Goal: Task Accomplishment & Management: Manage account settings

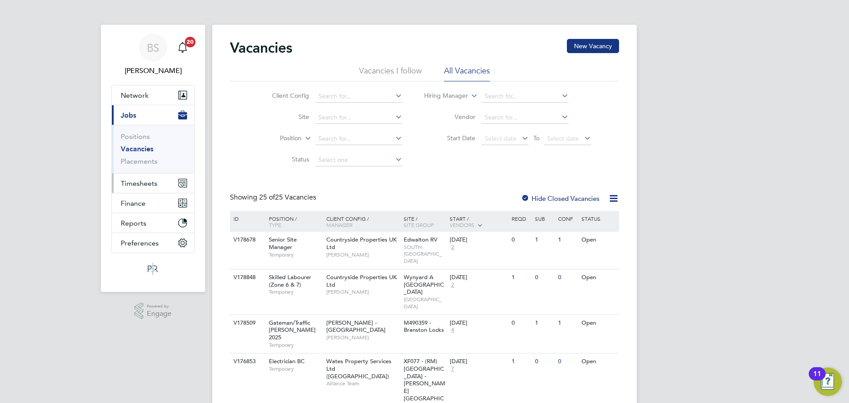
click at [119, 176] on button "Timesheets" at bounding box center [153, 182] width 82 height 19
click at [154, 183] on span "Timesheets" at bounding box center [139, 183] width 37 height 8
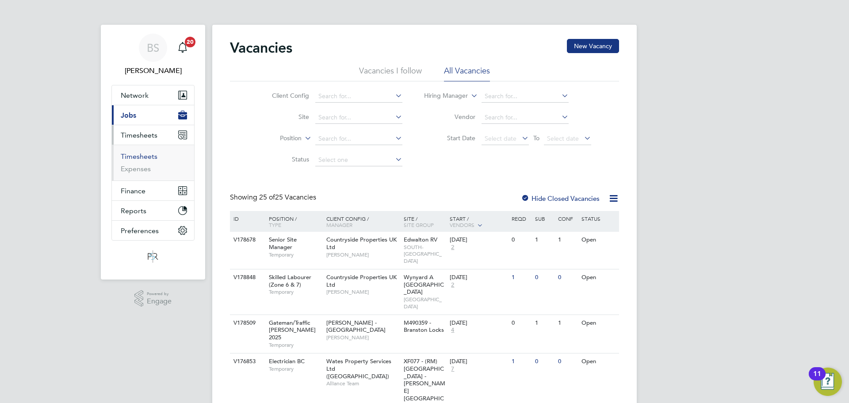
drag, startPoint x: 149, startPoint y: 158, endPoint x: 170, endPoint y: 172, distance: 24.5
click at [149, 158] on link "Timesheets" at bounding box center [139, 156] width 37 height 8
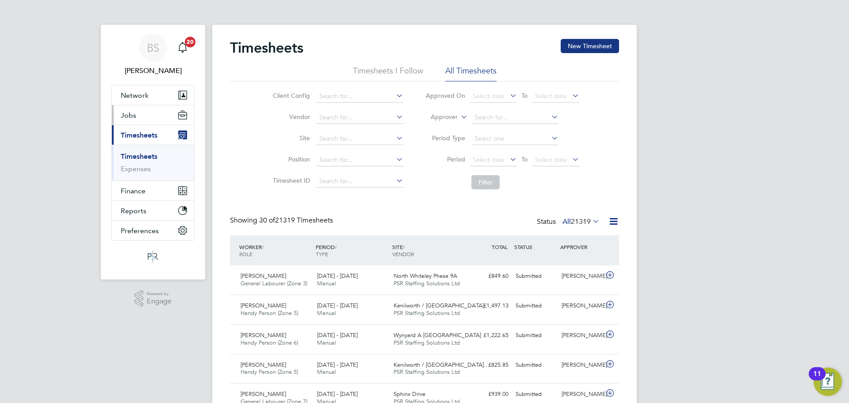
click at [130, 115] on span "Jobs" at bounding box center [128, 115] width 15 height 8
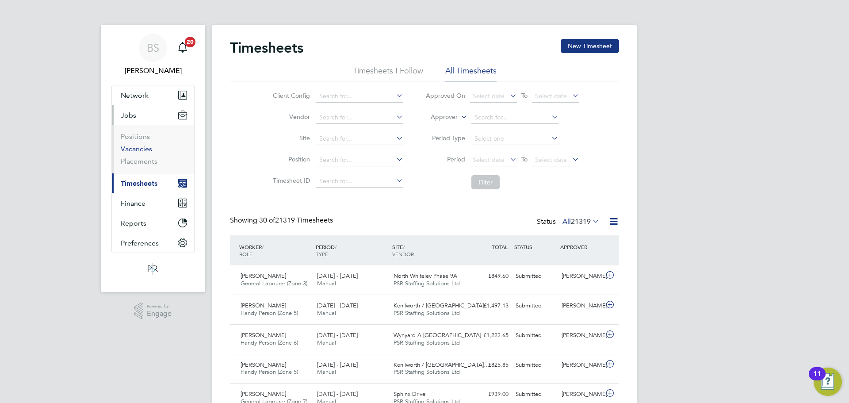
click at [147, 146] on link "Vacancies" at bounding box center [136, 149] width 31 height 8
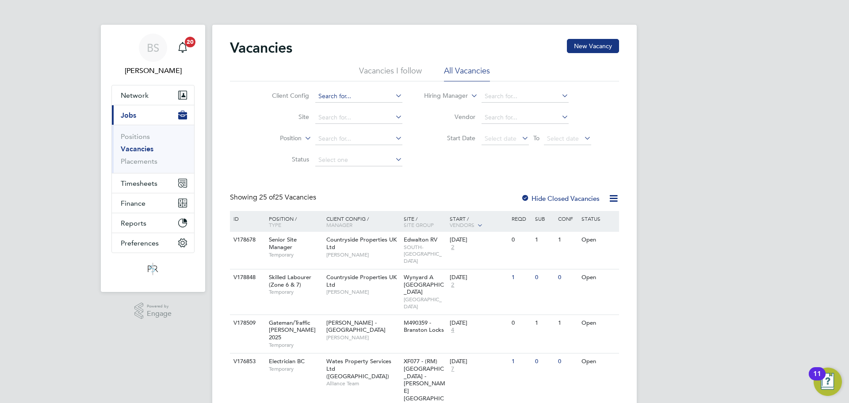
click at [338, 96] on input at bounding box center [358, 96] width 87 height 12
click at [353, 107] on li "Count ryside Properties UK Ltd" at bounding box center [418, 109] width 208 height 12
type input "Countryside Properties UK Ltd"
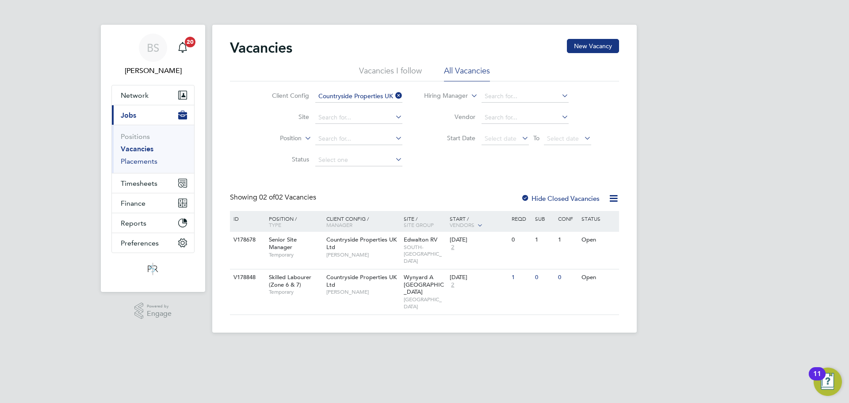
drag, startPoint x: 152, startPoint y: 160, endPoint x: 190, endPoint y: 164, distance: 38.1
click at [152, 160] on link "Placements" at bounding box center [139, 161] width 37 height 8
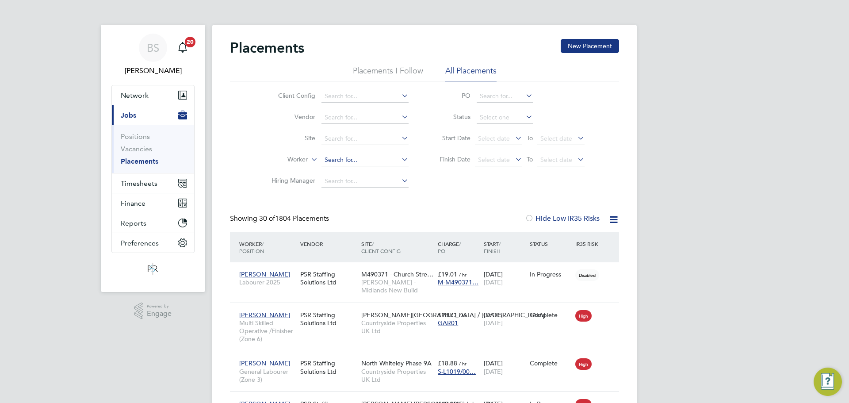
click at [328, 156] on input at bounding box center [364, 160] width 87 height 12
click at [357, 184] on li "Ian C ousins" at bounding box center [365, 184] width 88 height 12
type input "[PERSON_NAME]"
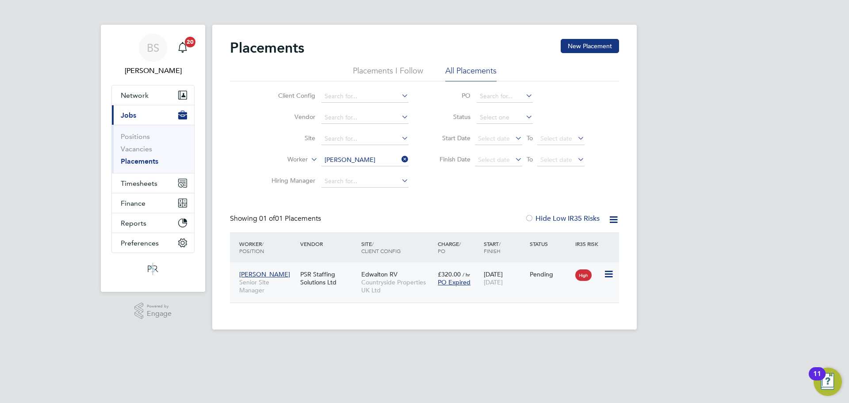
click at [606, 276] on icon at bounding box center [607, 274] width 9 height 11
click at [563, 327] on li "Start" at bounding box center [581, 329] width 63 height 12
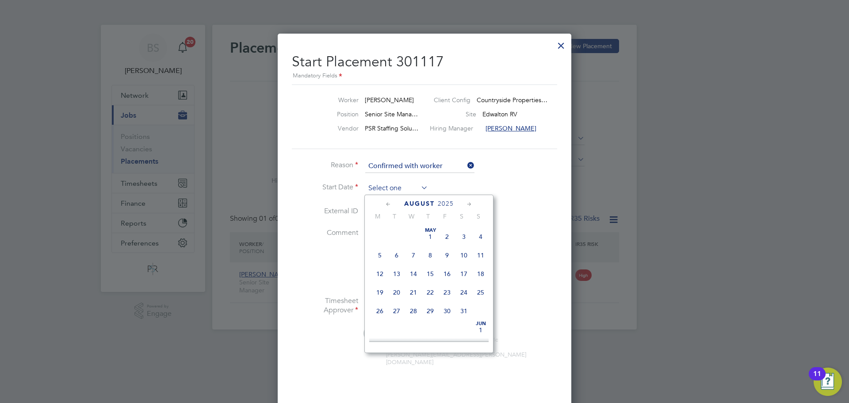
click at [399, 190] on input at bounding box center [396, 188] width 63 height 13
click at [428, 254] on span "21" at bounding box center [430, 246] width 17 height 17
type input "[DATE]"
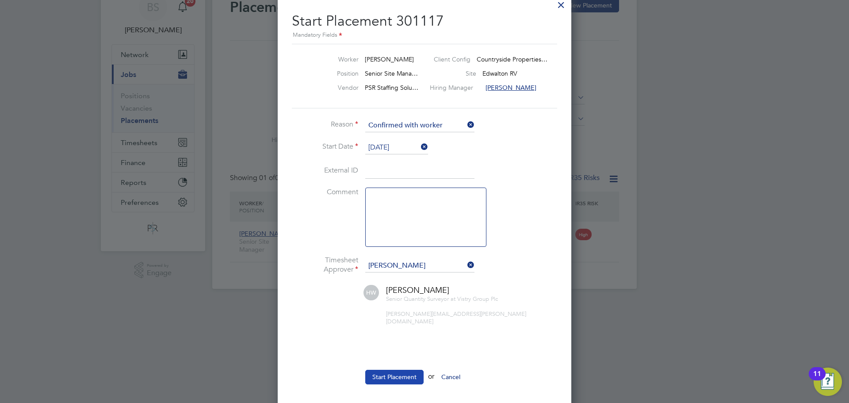
click at [401, 370] on button "Start Placement" at bounding box center [394, 377] width 58 height 14
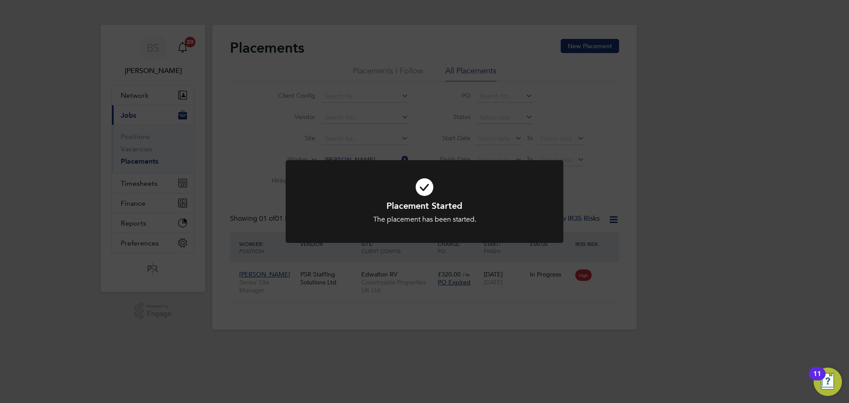
click at [472, 111] on div "Placement Started The placement has been started. Cancel Okay" at bounding box center [424, 201] width 849 height 403
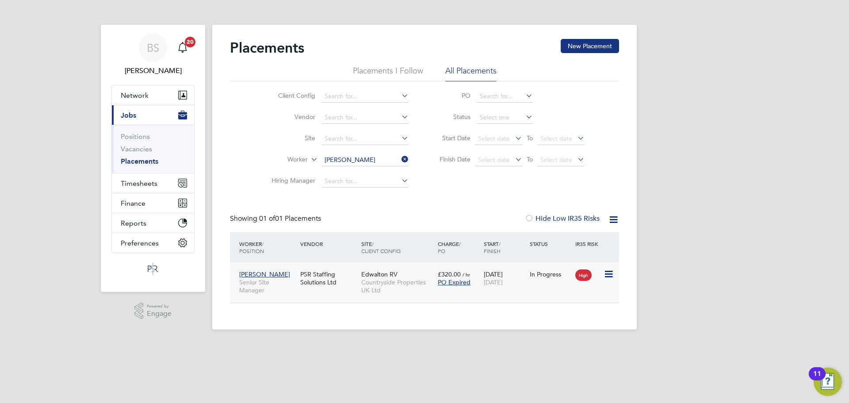
click at [470, 295] on div "Ian Cousins Senior Site Manager PSR Staffing Solutions Ltd Edwalton RV Countrys…" at bounding box center [424, 282] width 389 height 40
click at [420, 267] on div "Edwalton RV Countryside Properties UK Ltd" at bounding box center [397, 282] width 76 height 33
click at [347, 293] on div "Ian Cousins Senior Site Manager PSR Staffing Solutions Ltd Edwalton RV Countrys…" at bounding box center [424, 282] width 389 height 40
click at [356, 268] on div "PSR Staffing Solutions Ltd" at bounding box center [328, 278] width 61 height 25
click at [148, 182] on span "Timesheets" at bounding box center [139, 183] width 37 height 8
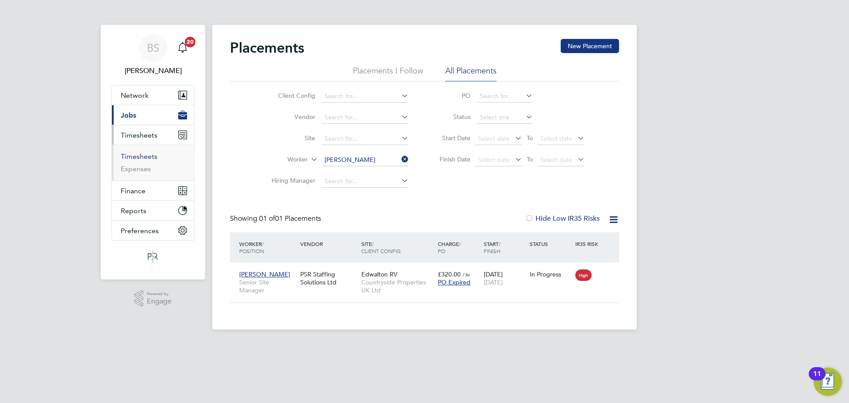
click at [148, 152] on link "Timesheets" at bounding box center [139, 156] width 37 height 8
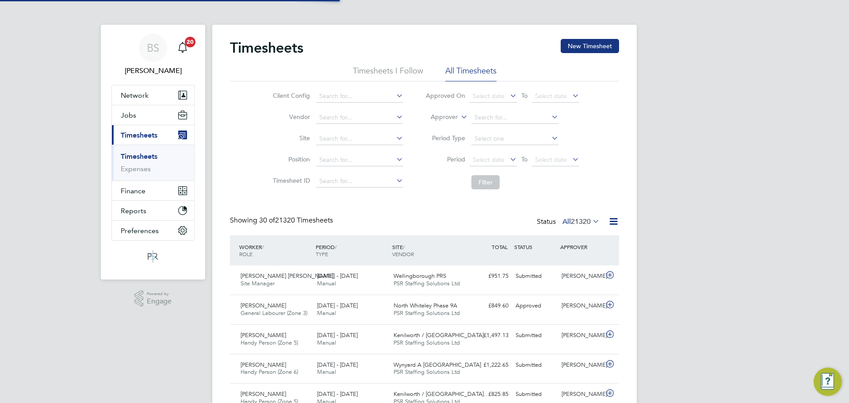
scroll to position [23, 77]
click at [599, 50] on button "New Timesheet" at bounding box center [590, 46] width 58 height 14
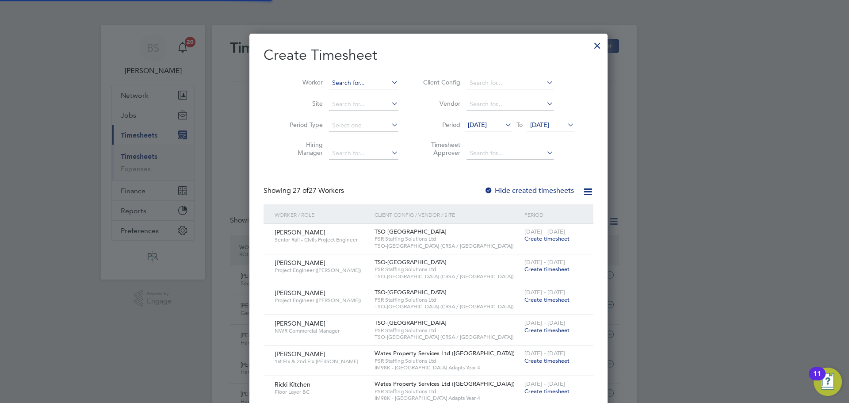
click at [339, 79] on input at bounding box center [363, 83] width 69 height 12
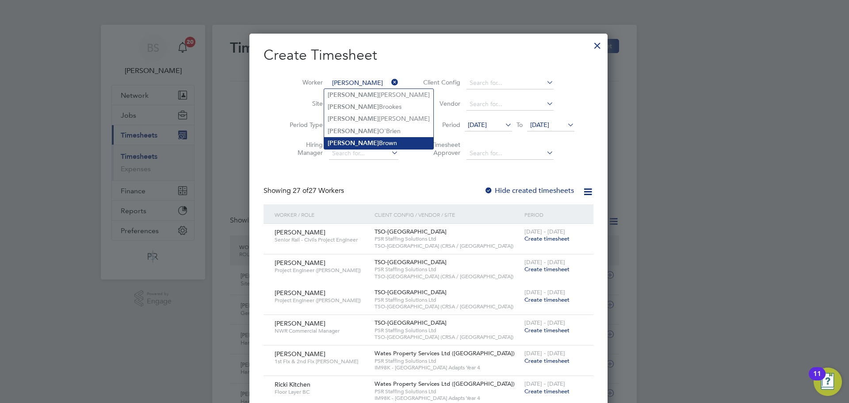
click at [357, 144] on li "Sean Brown" at bounding box center [378, 143] width 109 height 12
type input "Sean Brown"
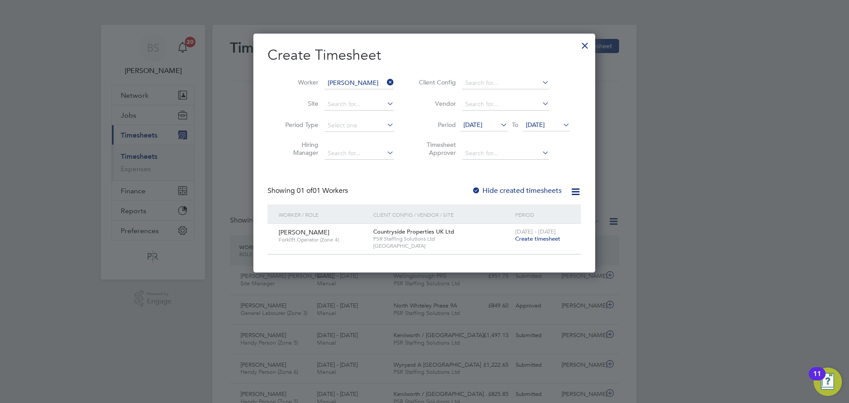
click at [550, 240] on span "Create timesheet" at bounding box center [537, 239] width 45 height 8
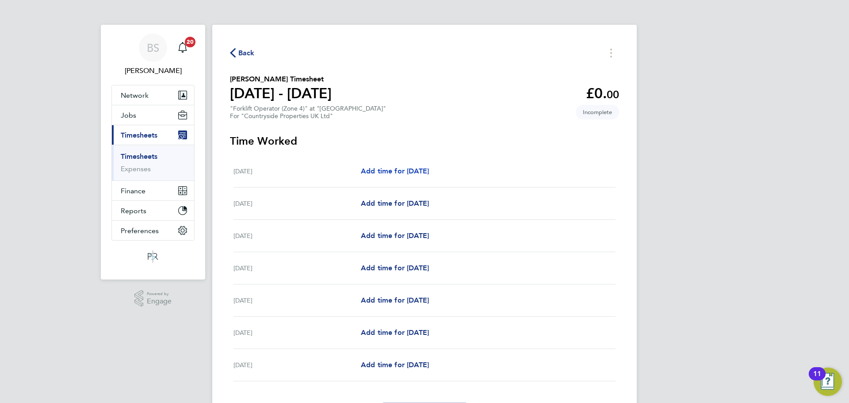
click at [429, 174] on span "Add time for Mon 18 Aug" at bounding box center [395, 171] width 68 height 8
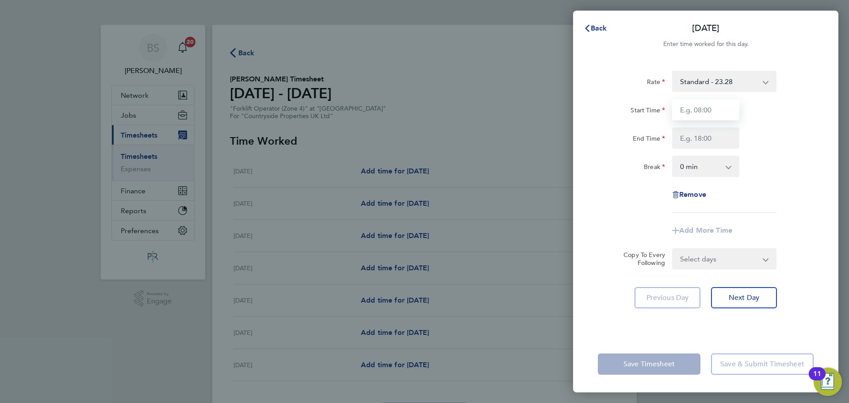
click at [718, 114] on input "Start Time" at bounding box center [705, 109] width 67 height 21
type input "08:00"
click at [706, 134] on input "End Time" at bounding box center [705, 137] width 67 height 21
type input "16:30"
drag, startPoint x: 775, startPoint y: 159, endPoint x: 756, endPoint y: 168, distance: 21.0
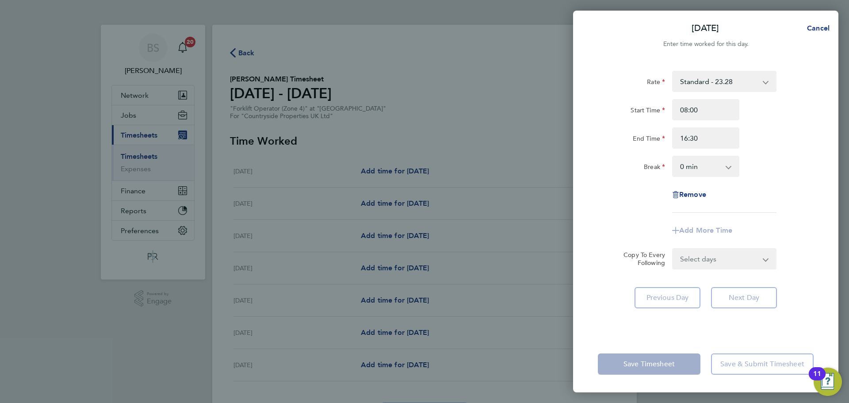
click at [775, 158] on div "Break 0 min 15 min 30 min 45 min 60 min 75 min 90 min" at bounding box center [705, 166] width 223 height 21
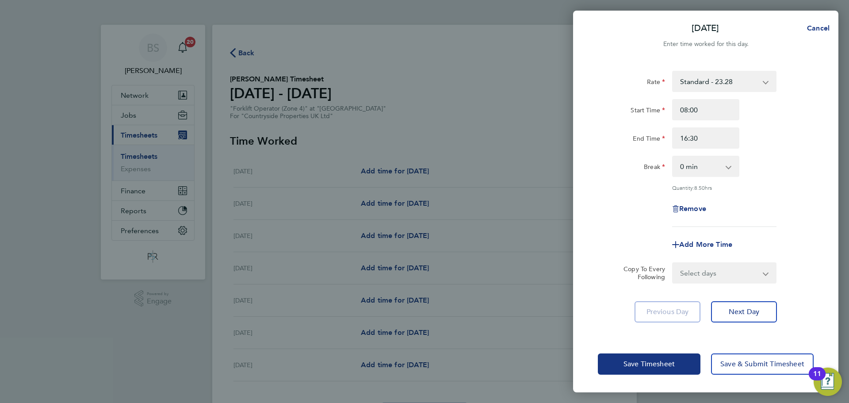
drag, startPoint x: 709, startPoint y: 168, endPoint x: 709, endPoint y: 175, distance: 7.1
click at [709, 168] on select "0 min 15 min 30 min 45 min 60 min 75 min 90 min" at bounding box center [700, 166] width 55 height 19
select select "30"
click at [673, 157] on select "0 min 15 min 30 min 45 min 60 min 75 min 90 min" at bounding box center [700, 166] width 55 height 19
click at [777, 168] on div "Break 0 min 15 min 30 min 45 min 60 min 75 min 90 min" at bounding box center [705, 166] width 223 height 21
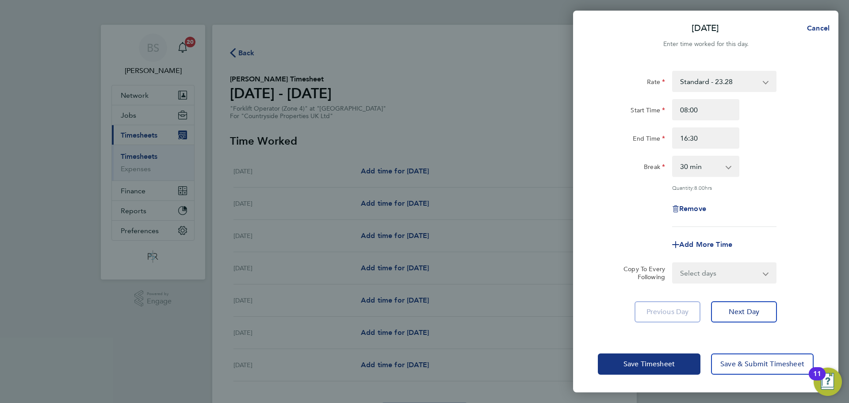
click at [711, 270] on select "Select days Day Weekday (Mon-Fri) Weekend (Sat-Sun) Tuesday Wednesday Thursday …" at bounding box center [719, 272] width 93 height 19
select select "WEEKDAY"
click at [673, 263] on select "Select days Day Weekday (Mon-Fri) Weekend (Sat-Sun) Tuesday Wednesday Thursday …" at bounding box center [719, 272] width 93 height 19
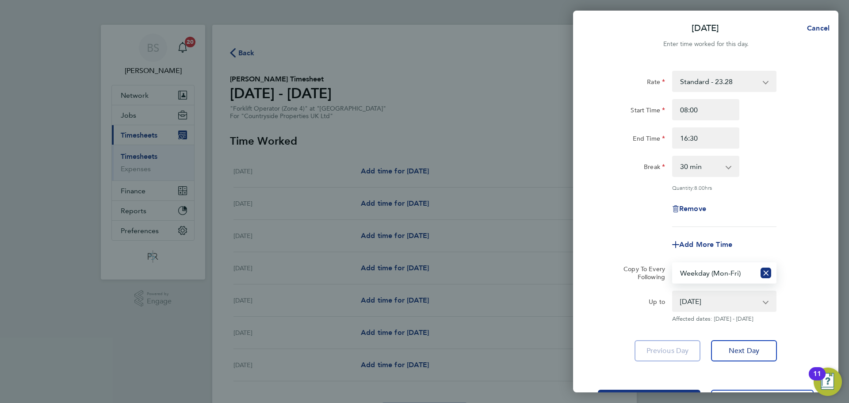
click at [704, 299] on select "19 Aug 2025 20 Aug 2025 21 Aug 2025 22 Aug 2025 23 Aug 2025 24 Aug 2025" at bounding box center [719, 300] width 92 height 19
select select "2025-08-22"
click at [673, 291] on select "19 Aug 2025 20 Aug 2025 21 Aug 2025 22 Aug 2025 23 Aug 2025 24 Aug 2025" at bounding box center [719, 300] width 92 height 19
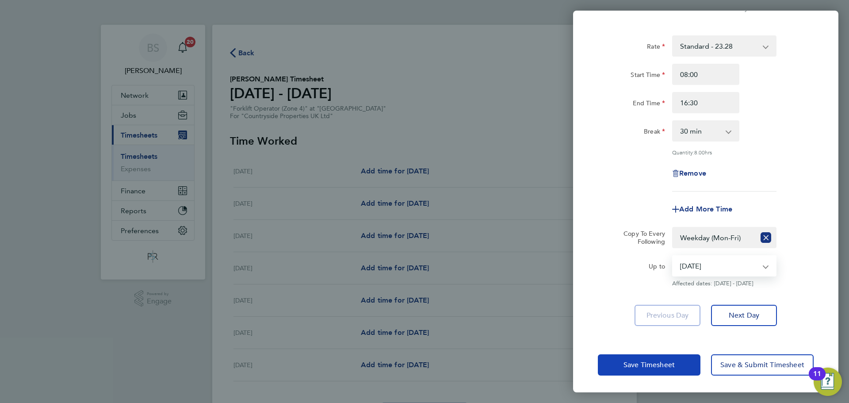
click at [630, 359] on button "Save Timesheet" at bounding box center [649, 364] width 103 height 21
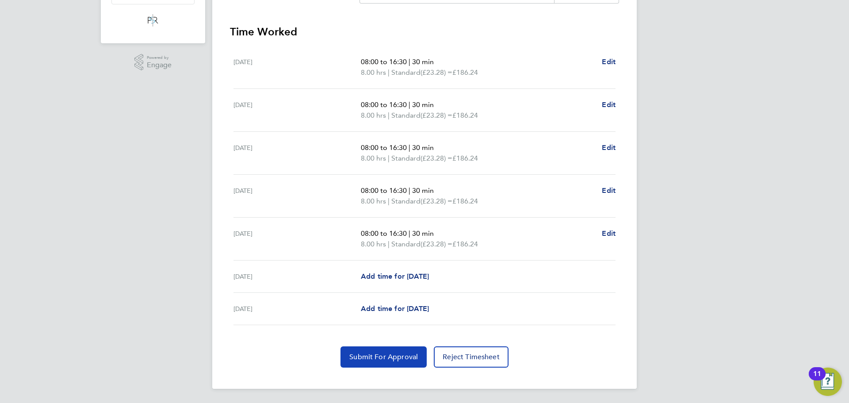
drag, startPoint x: 380, startPoint y: 363, endPoint x: 391, endPoint y: 374, distance: 15.6
click at [380, 363] on button "Submit For Approval" at bounding box center [383, 356] width 86 height 21
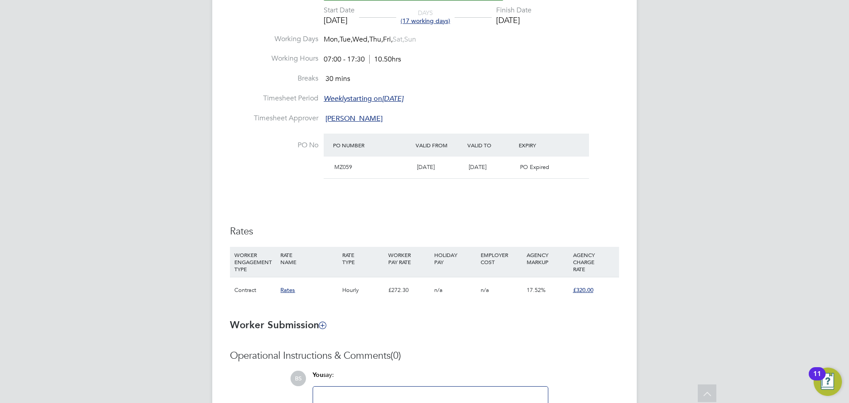
scroll to position [442, 0]
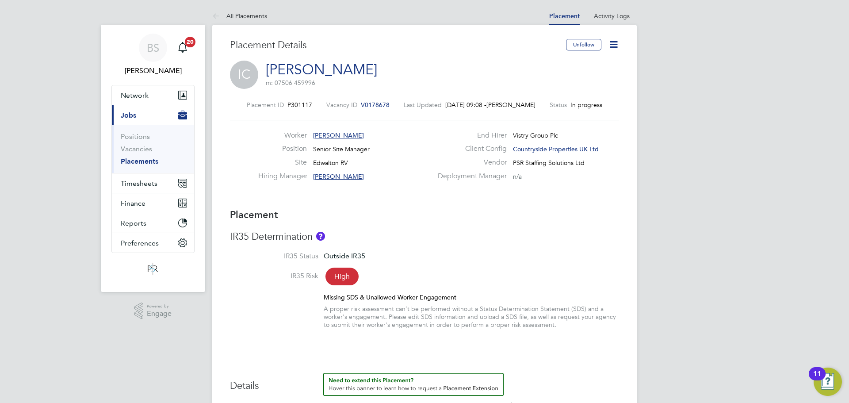
click at [611, 42] on icon at bounding box center [613, 44] width 11 height 11
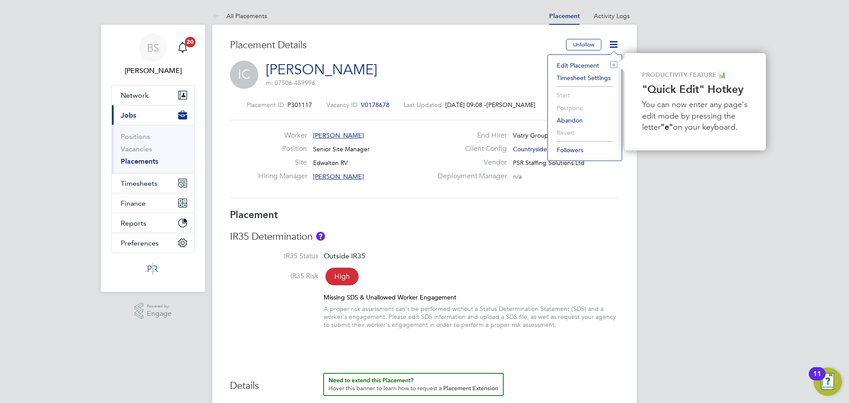
click at [588, 67] on li "Edit Placement e" at bounding box center [584, 65] width 65 height 12
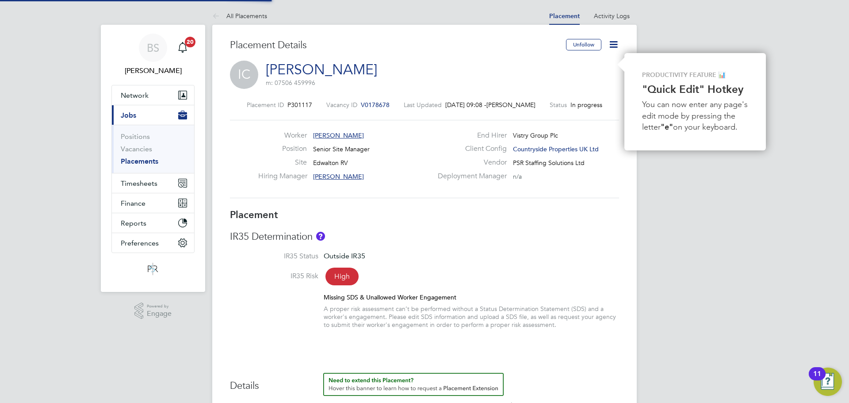
type input "[PERSON_NAME]"
type input "[DATE]"
type input "07:00"
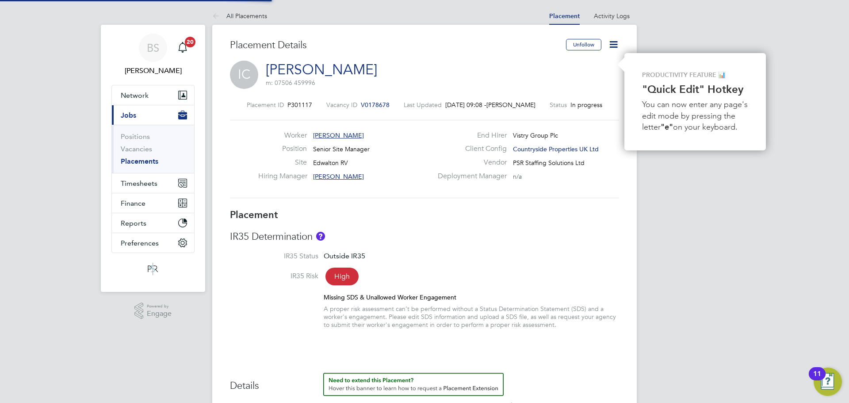
type input "17:30"
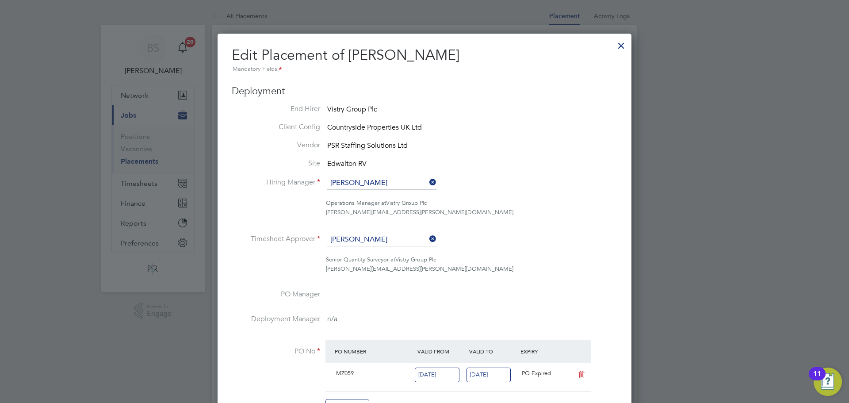
click at [622, 42] on div at bounding box center [621, 43] width 16 height 16
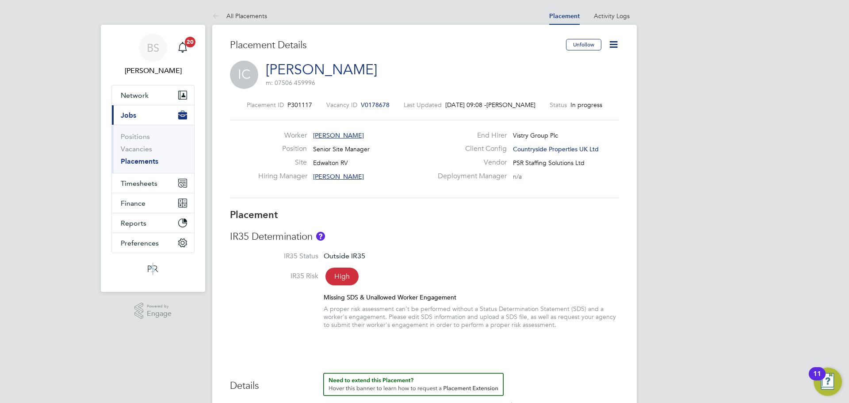
drag, startPoint x: 374, startPoint y: 104, endPoint x: 512, endPoint y: 51, distance: 148.6
click at [512, 51] on h3 "Placement Details" at bounding box center [394, 45] width 329 height 13
click at [380, 106] on span "V0178678" at bounding box center [375, 105] width 29 height 8
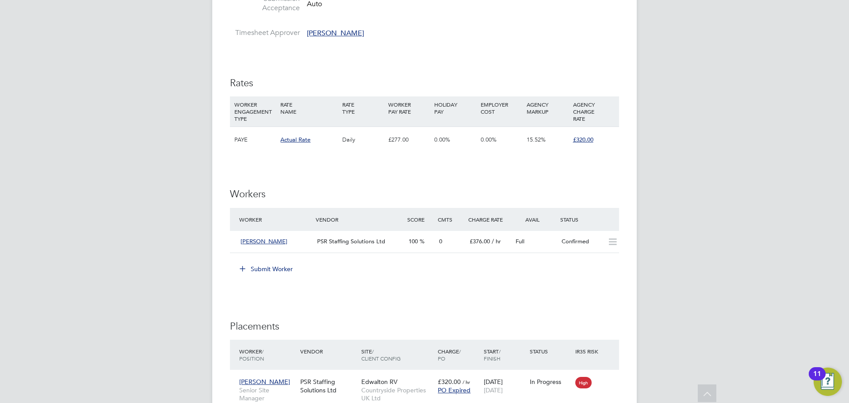
scroll to position [477, 0]
